Goal: Find specific page/section: Find specific page/section

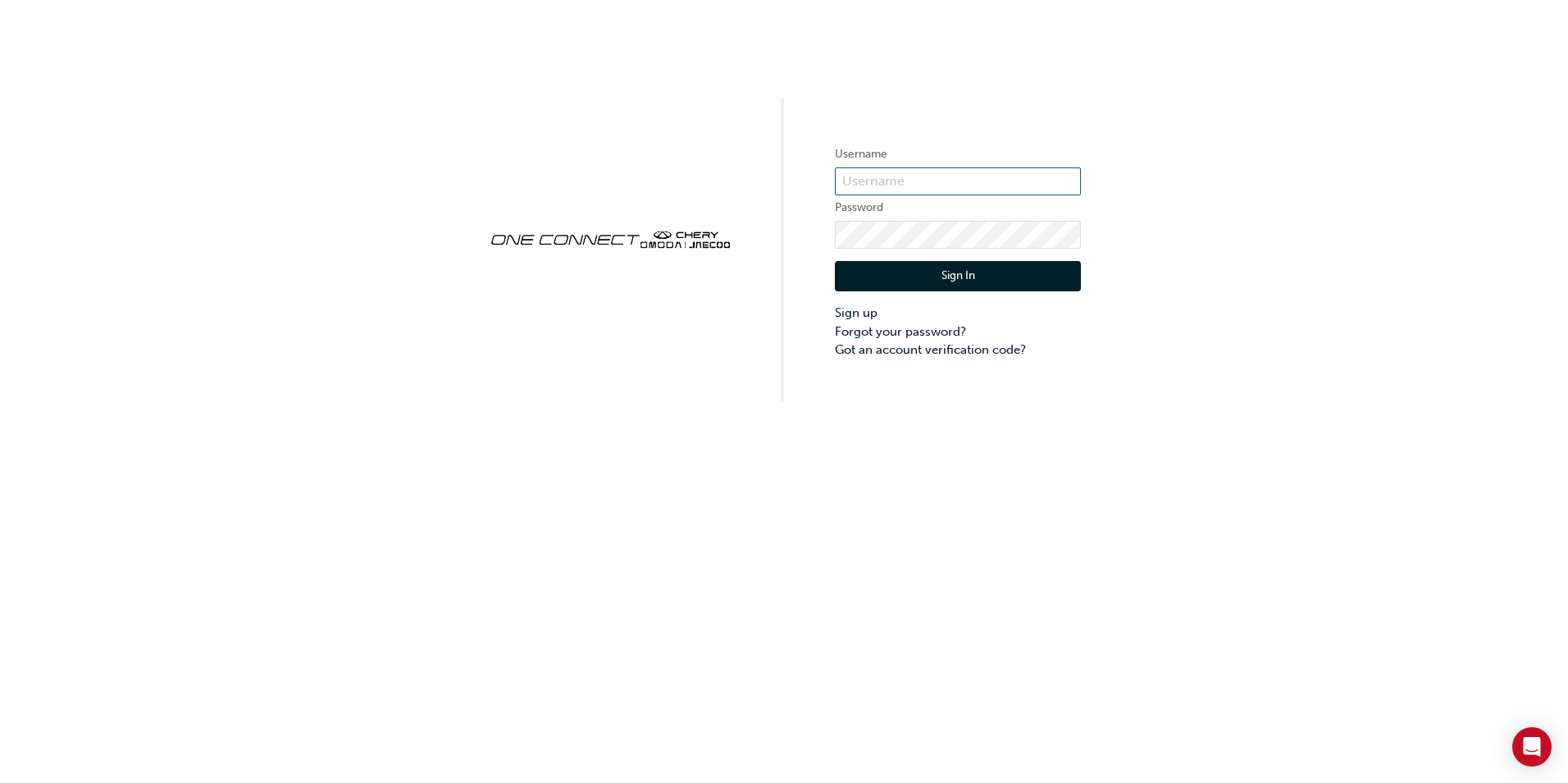
type input "CHAU0929"
click at [921, 277] on button "Sign In" at bounding box center [958, 276] width 246 height 31
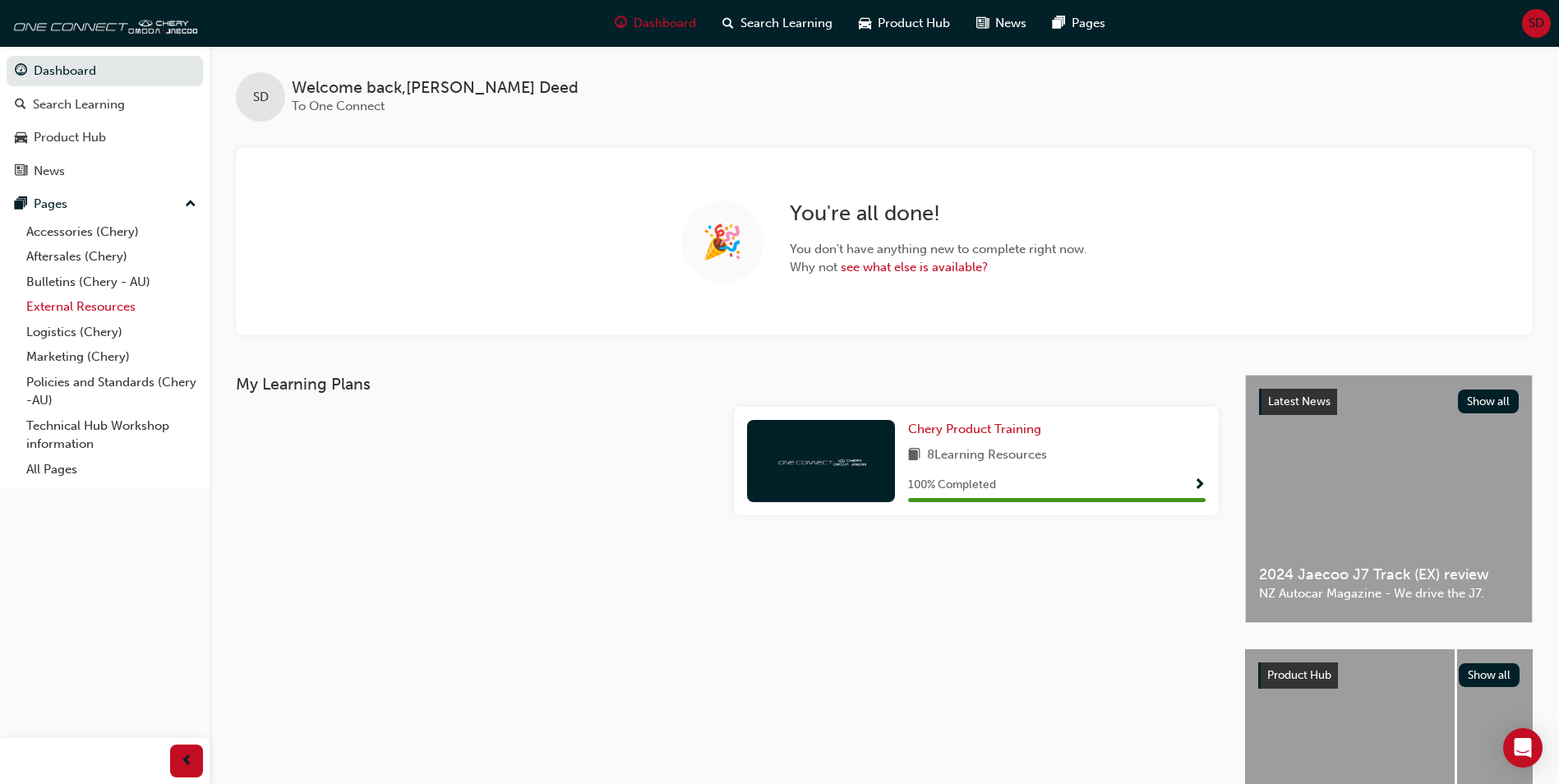
click at [65, 306] on link "External Resources" at bounding box center [112, 307] width 184 height 26
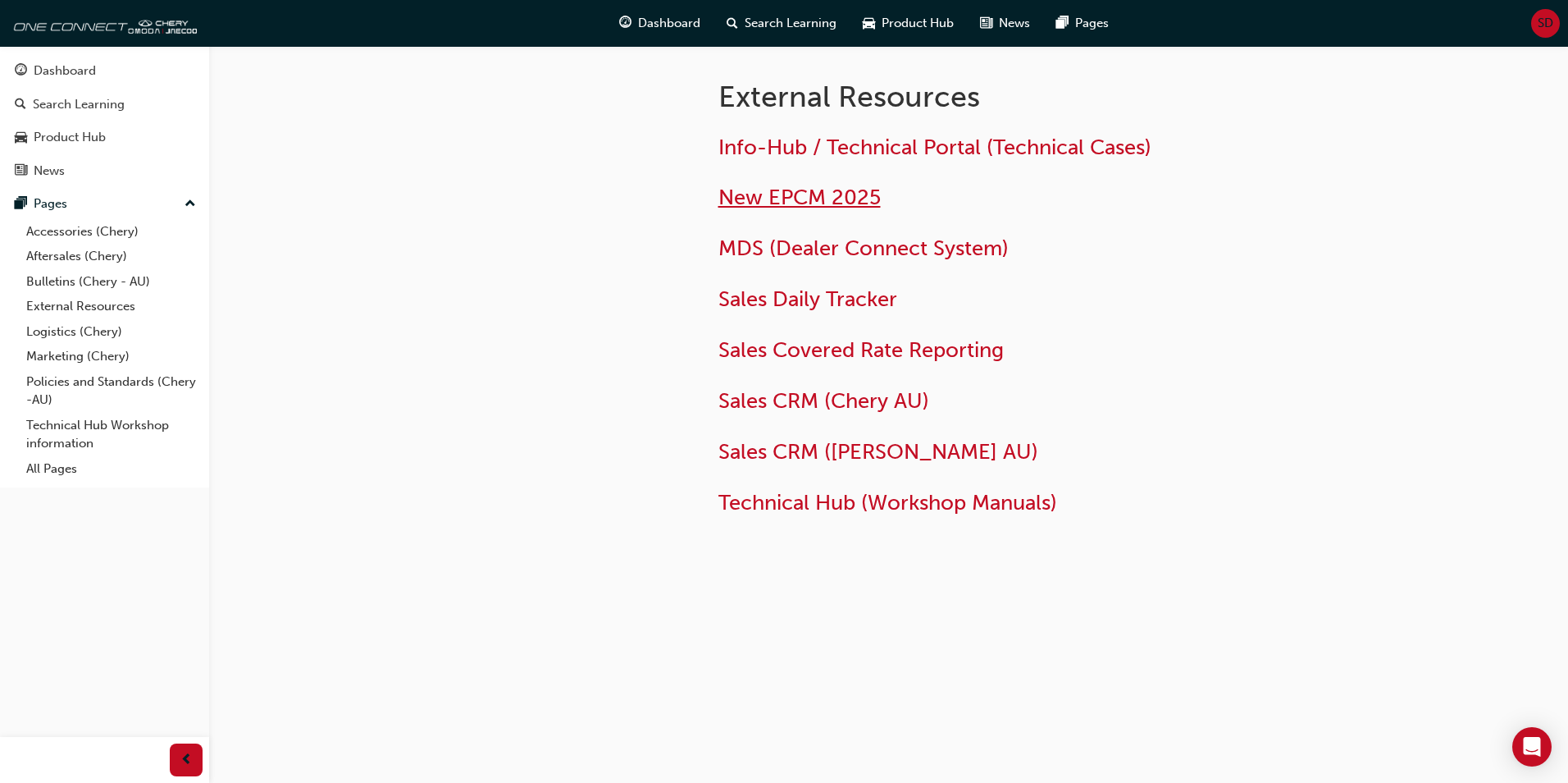
click at [826, 198] on span "New EPCM 2025" at bounding box center [800, 197] width 163 height 26
